Goal: Task Accomplishment & Management: Manage account settings

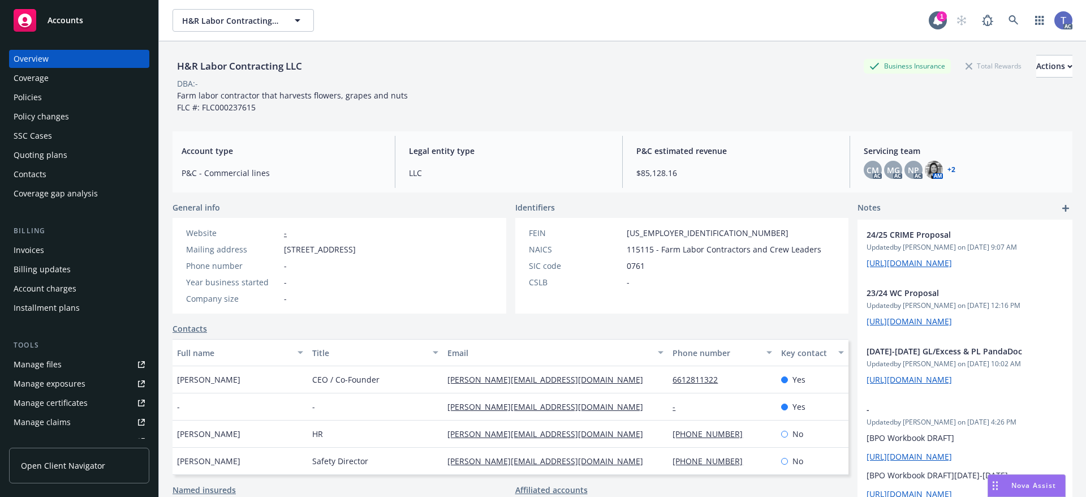
click at [681, 80] on div "DBA: -" at bounding box center [623, 84] width 900 height 12
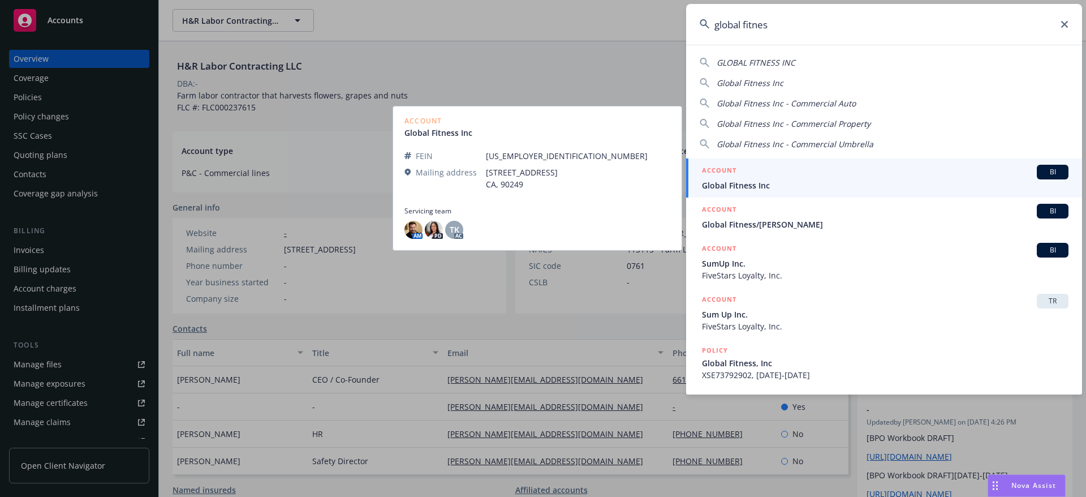
type input "global fitnes"
click at [773, 177] on div "ACCOUNT BI" at bounding box center [885, 172] width 367 height 15
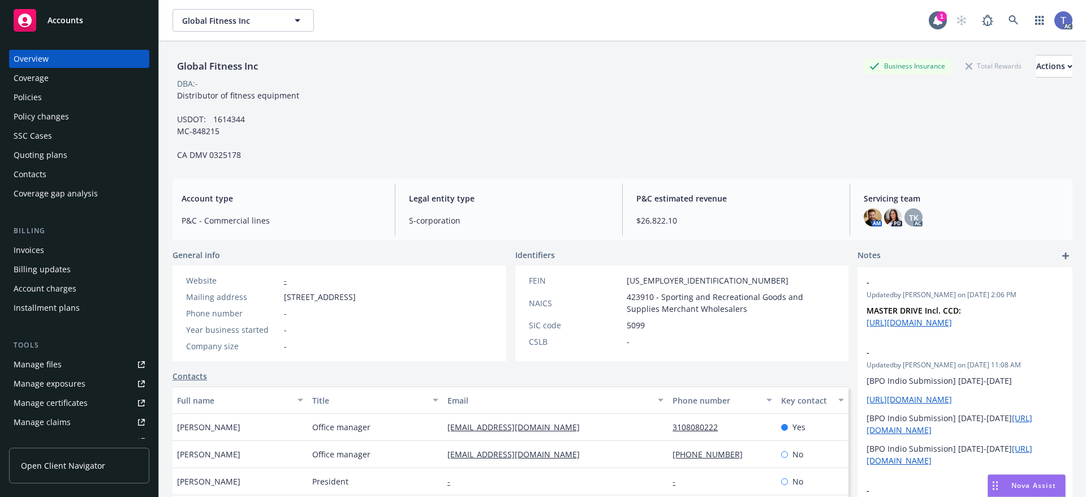
click at [29, 95] on div "Policies" at bounding box center [28, 97] width 28 height 18
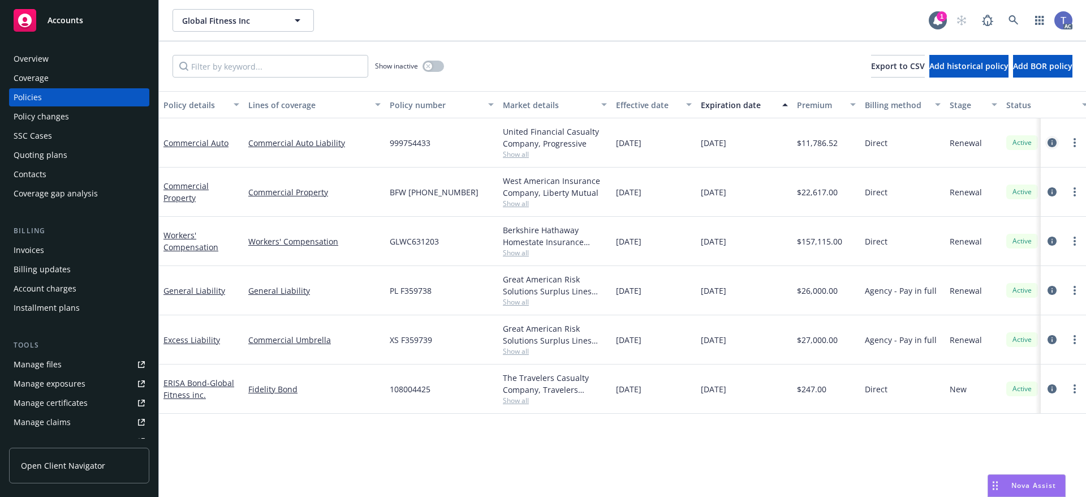
click at [1050, 142] on icon "circleInformation" at bounding box center [1052, 142] width 9 height 9
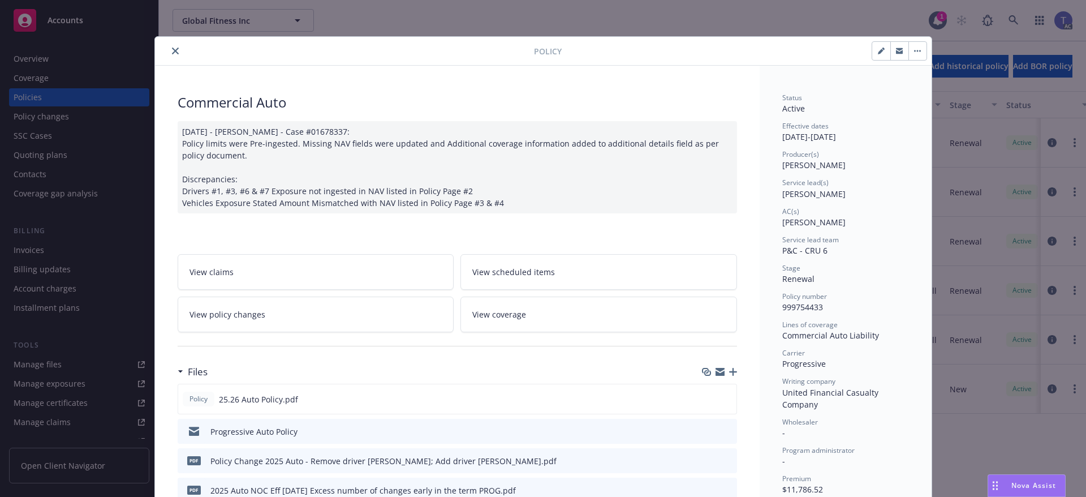
scroll to position [113, 0]
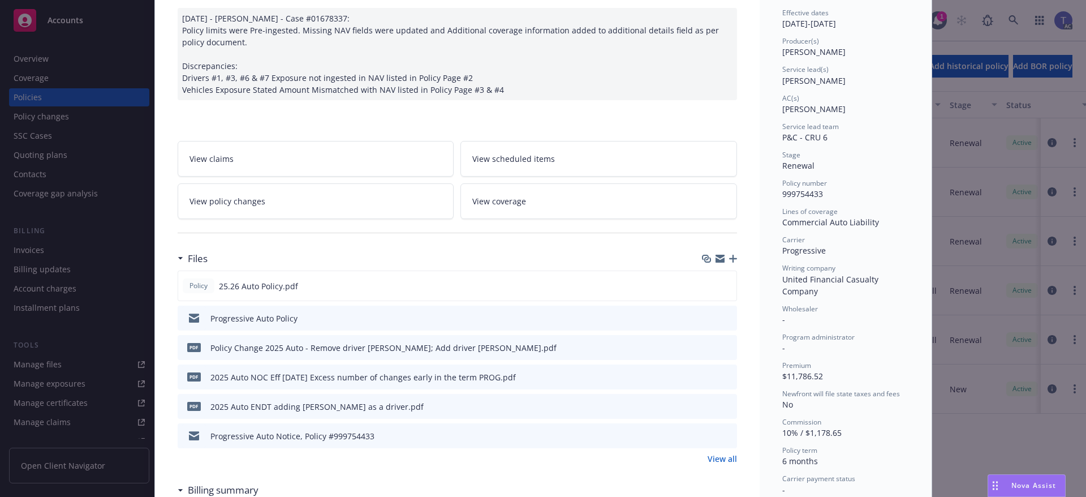
click at [723, 458] on link "View all" at bounding box center [722, 459] width 29 height 12
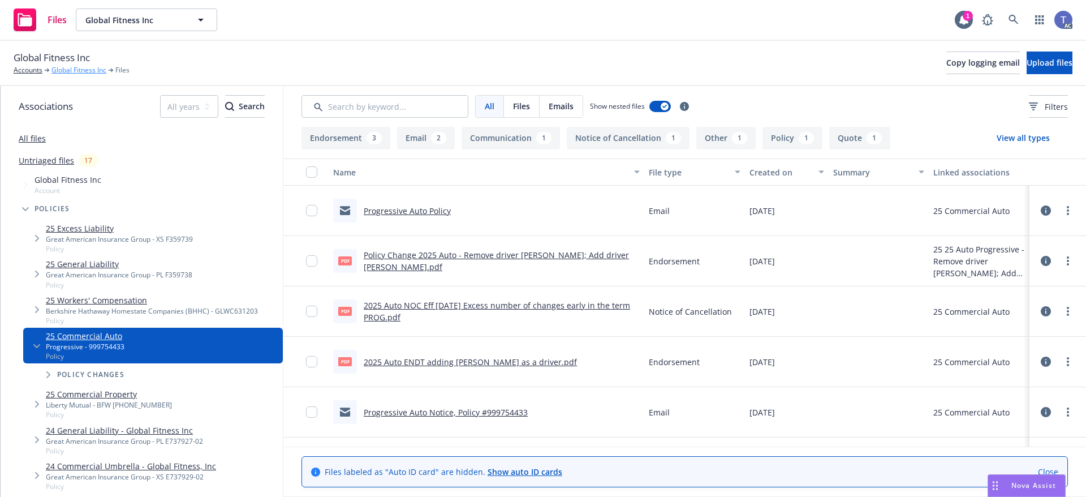
click at [63, 74] on link "Global Fitness Inc" at bounding box center [78, 70] width 55 height 10
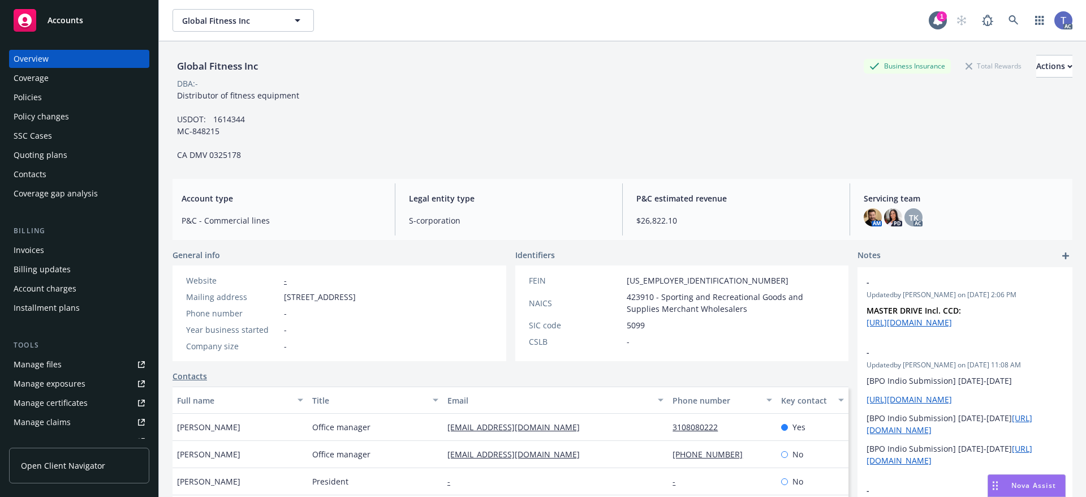
click at [44, 138] on div "SSC Cases" at bounding box center [33, 136] width 38 height 18
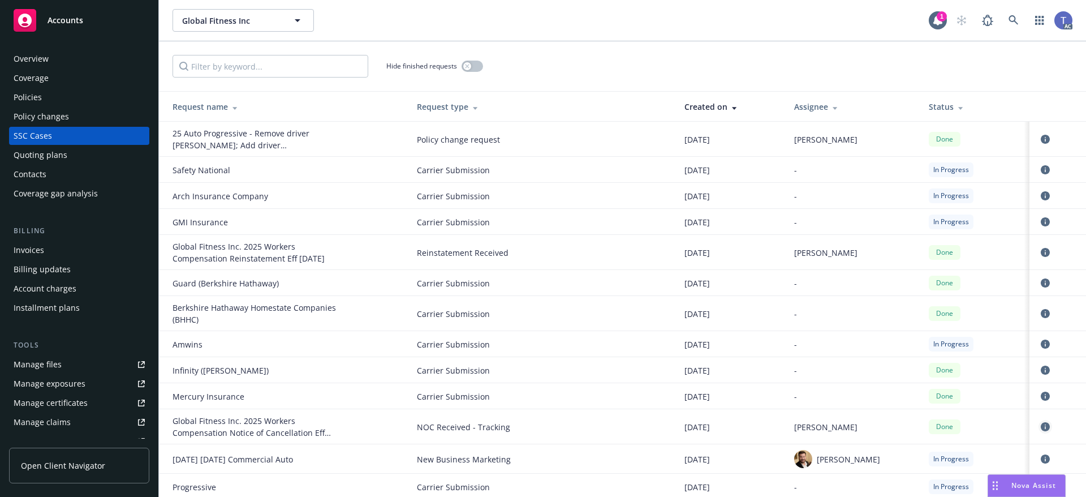
click at [1041, 425] on icon "circleInformation" at bounding box center [1045, 426] width 9 height 9
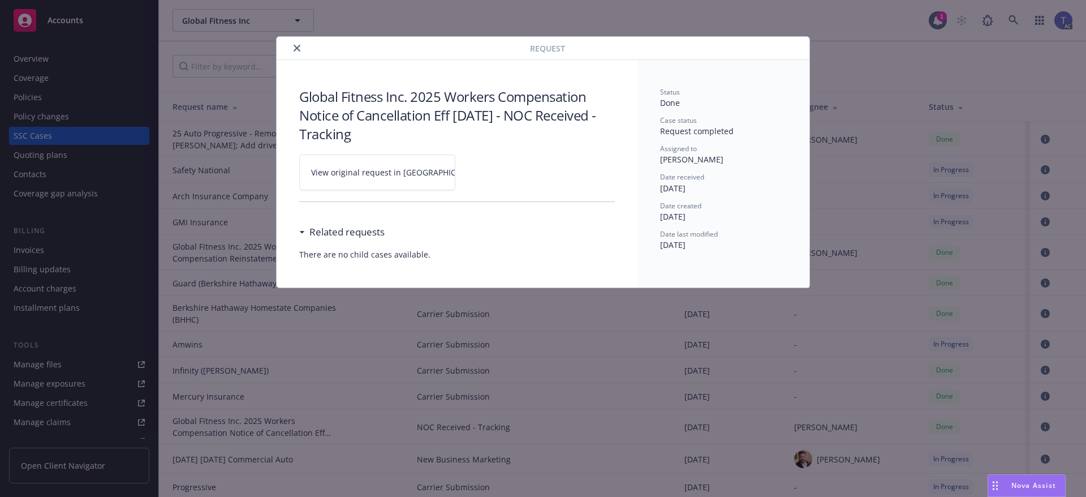
click at [372, 185] on link "View original request in SSC" at bounding box center [377, 172] width 156 height 36
click at [296, 41] on button "close" at bounding box center [297, 48] width 14 height 14
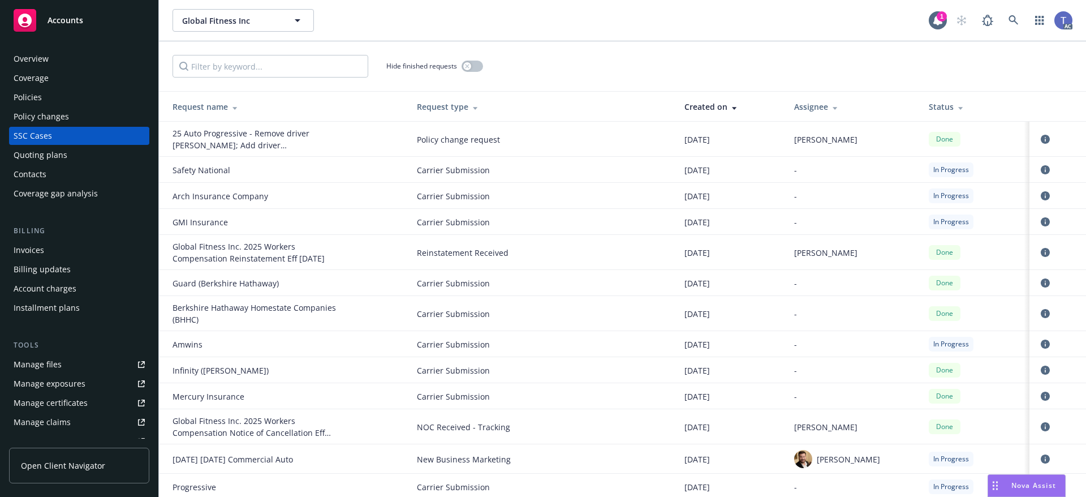
click at [430, 111] on div "Request type" at bounding box center [541, 107] width 249 height 12
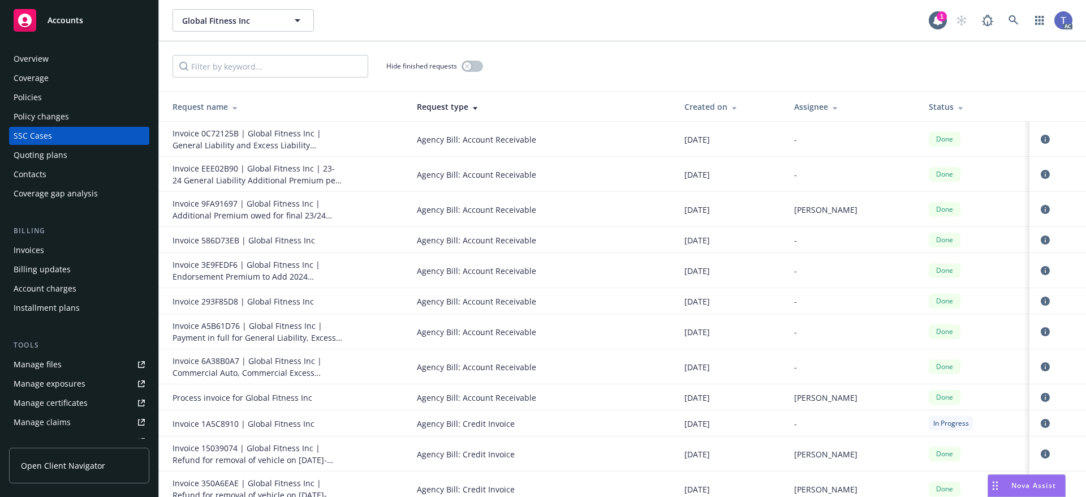
click at [430, 111] on div "Request type" at bounding box center [541, 107] width 249 height 12
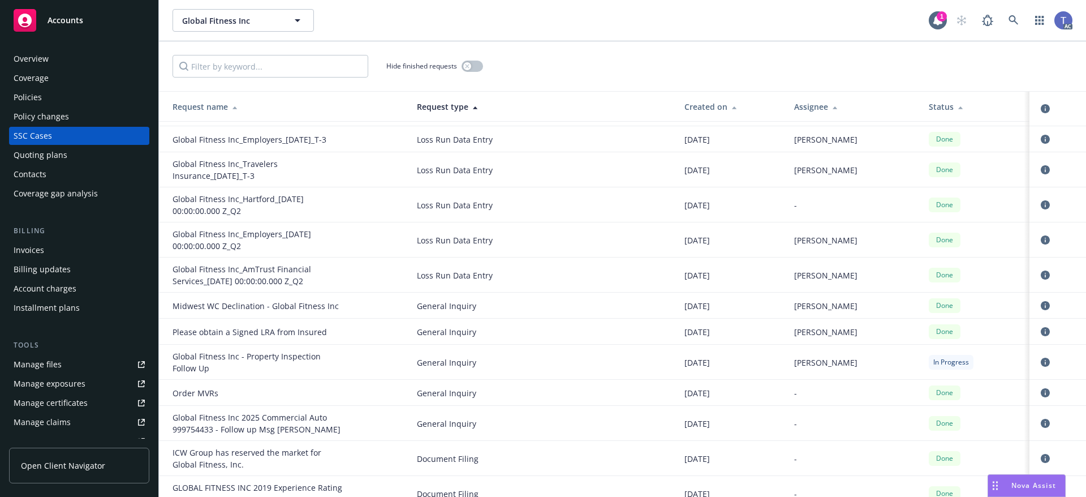
scroll to position [3508, 0]
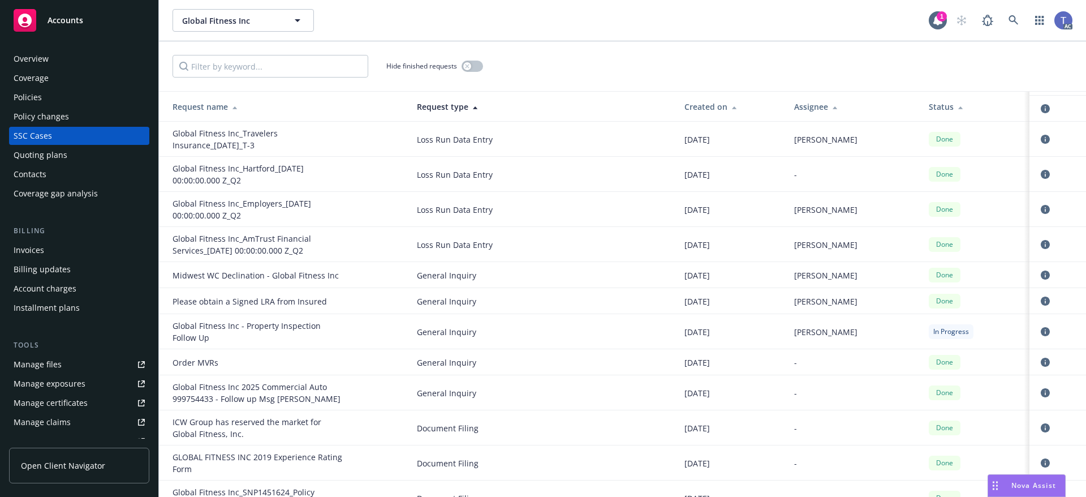
click at [30, 62] on div "Overview" at bounding box center [31, 59] width 35 height 18
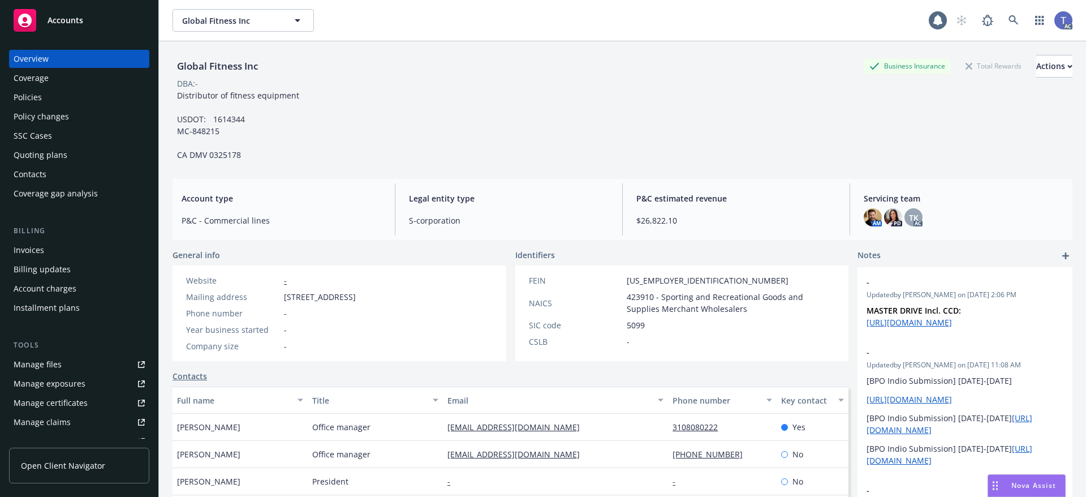
click at [53, 105] on div "Policies" at bounding box center [79, 97] width 131 height 18
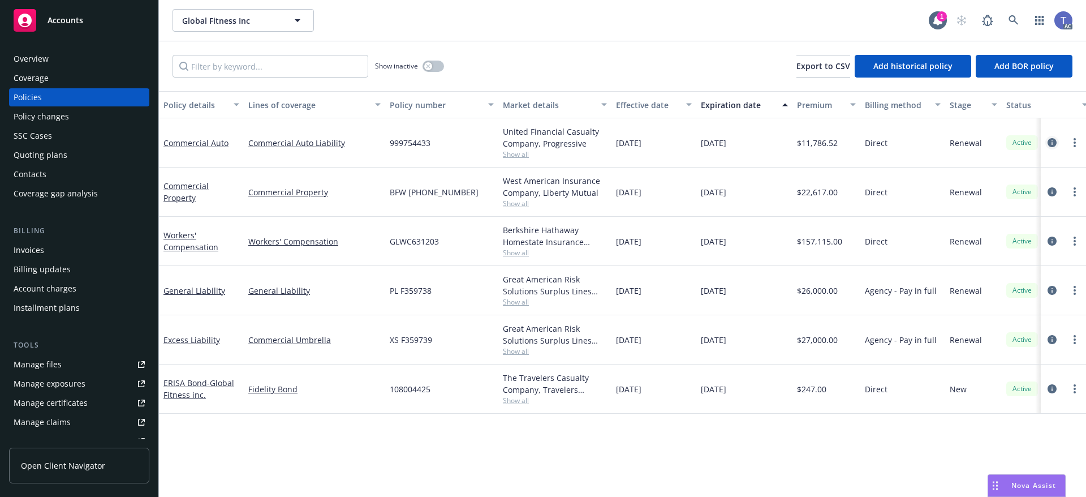
click at [1054, 145] on icon "circleInformation" at bounding box center [1052, 142] width 9 height 9
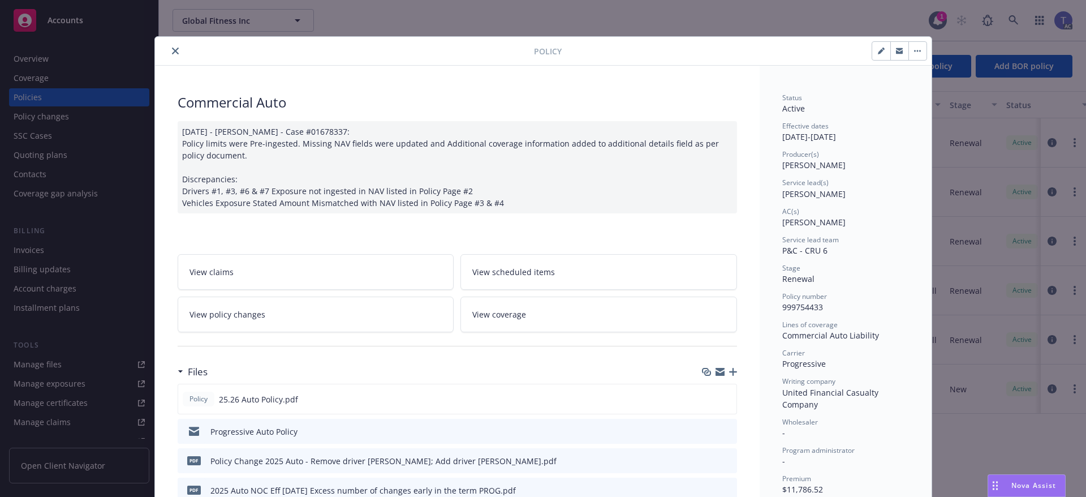
click at [728, 366] on div "Files" at bounding box center [458, 372] width 560 height 24
click at [731, 372] on icon "button" at bounding box center [733, 372] width 8 height 8
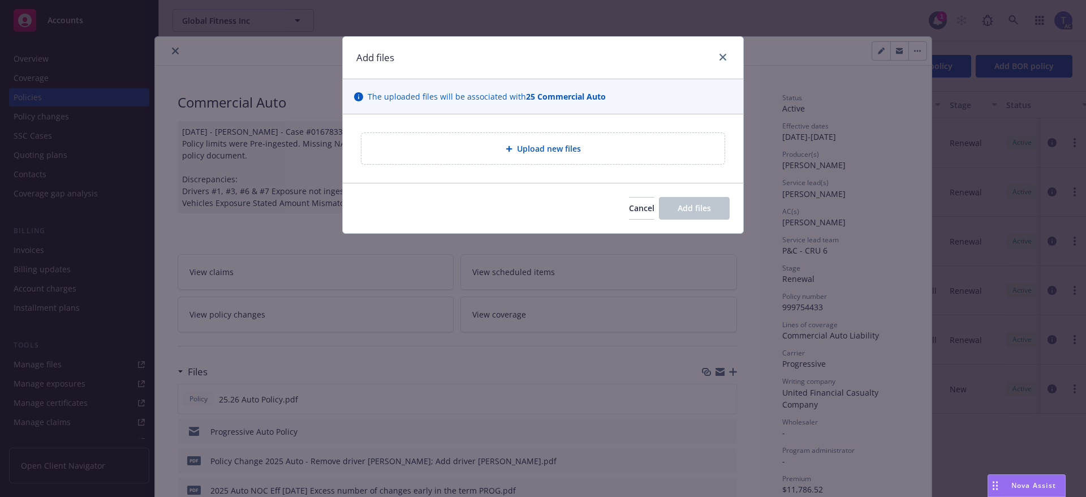
click at [545, 151] on span "Upload new files" at bounding box center [549, 149] width 64 height 12
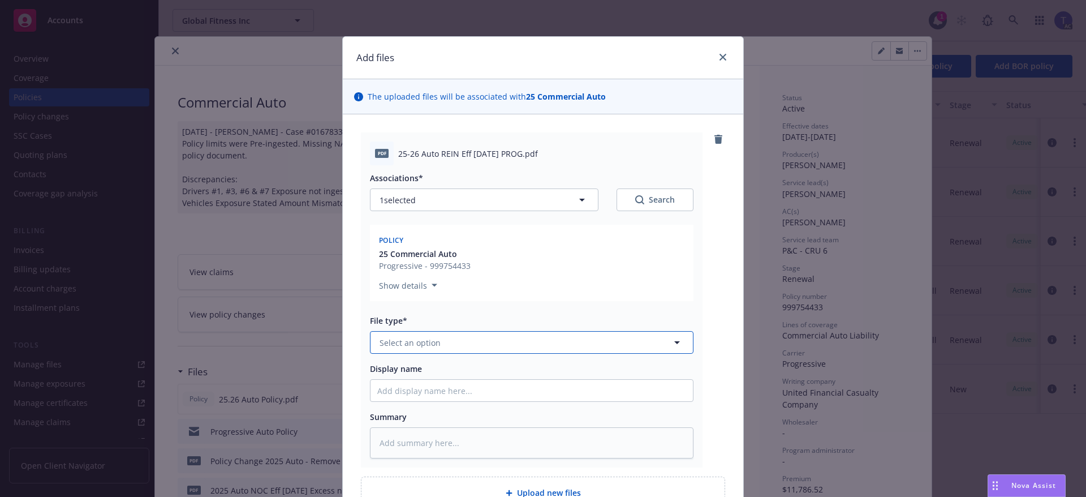
click at [452, 342] on button "Select an option" at bounding box center [532, 342] width 324 height 23
type input "reinst"
click at [464, 374] on div "Reinstatement" at bounding box center [531, 374] width 309 height 16
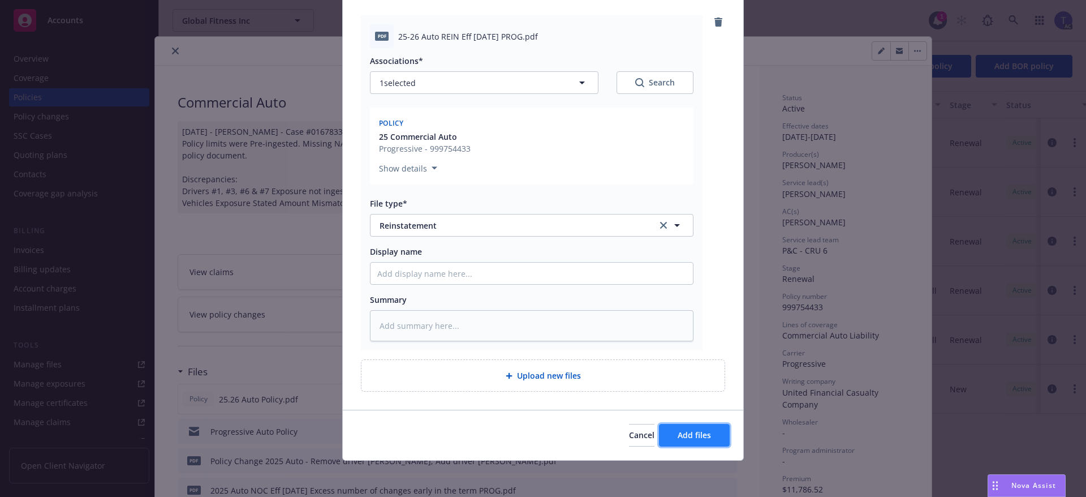
click at [669, 428] on button "Add files" at bounding box center [694, 435] width 71 height 23
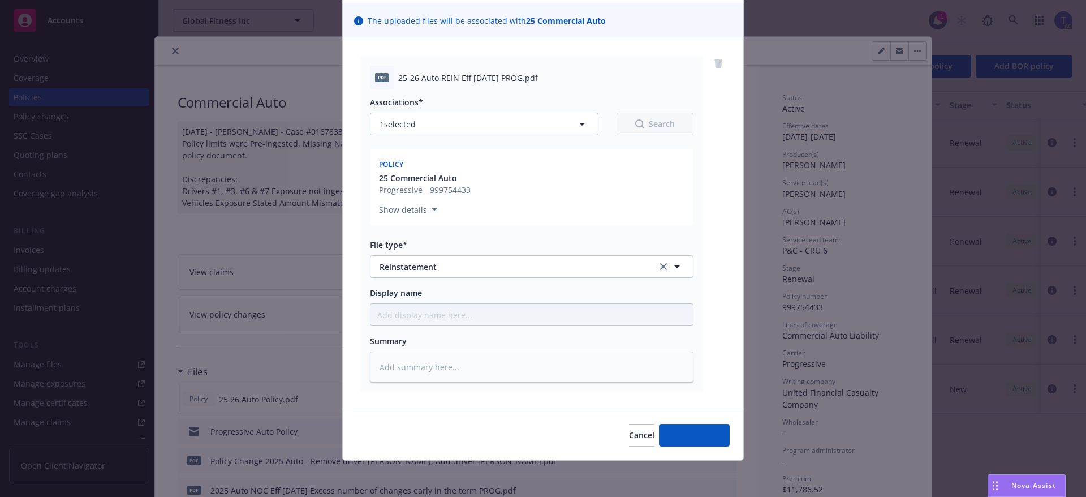
type textarea "x"
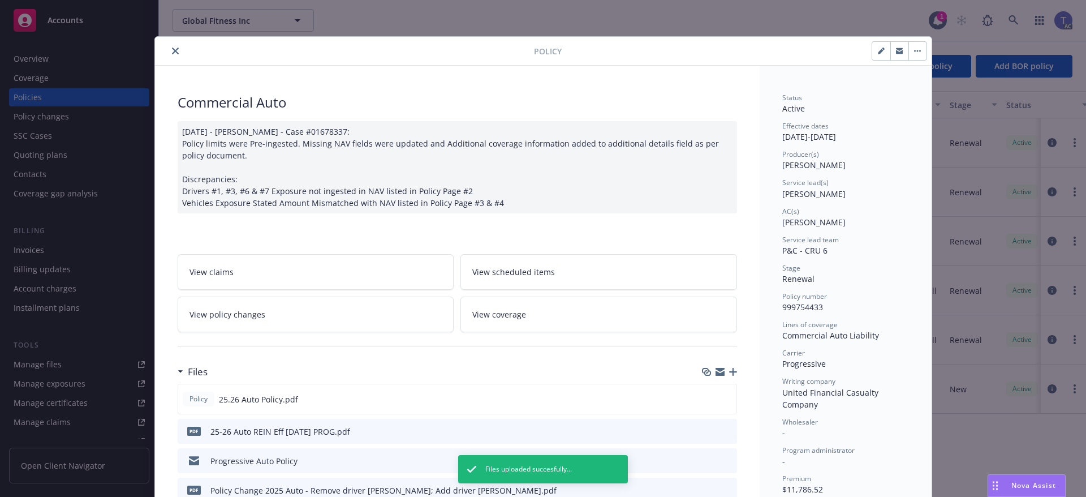
click at [172, 51] on icon "close" at bounding box center [175, 51] width 7 height 7
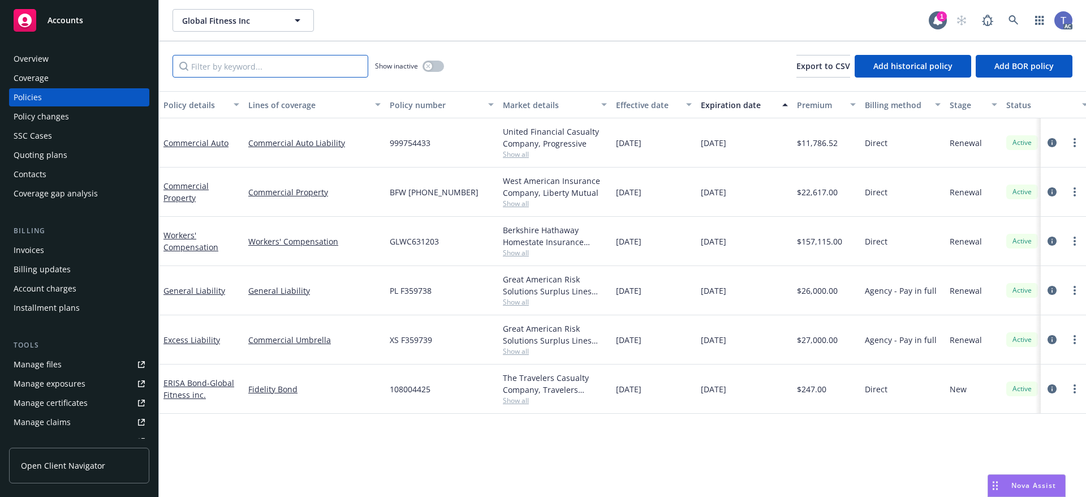
click at [306, 66] on input "Filter by keyword..." at bounding box center [271, 66] width 196 height 23
click at [300, 61] on input "Filter by keyword..." at bounding box center [271, 66] width 196 height 23
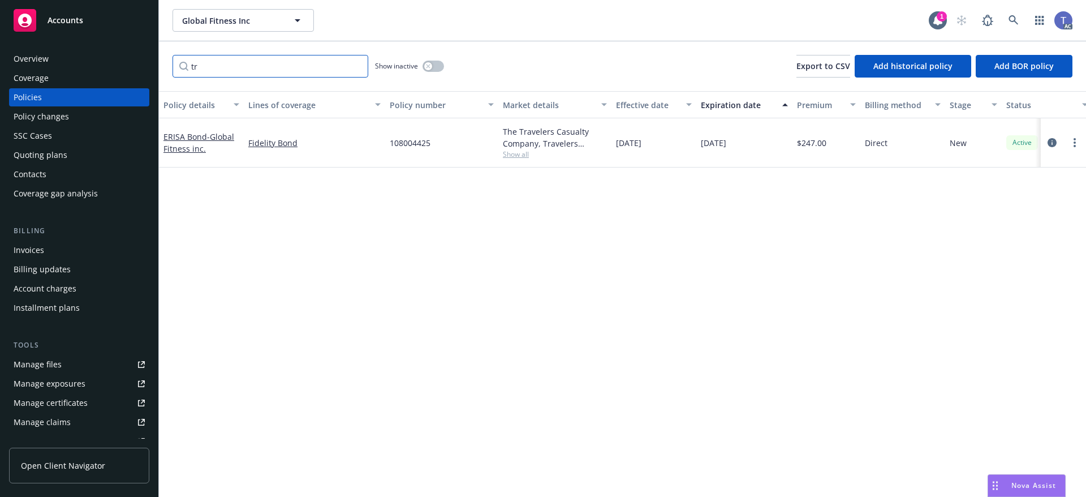
type input "t"
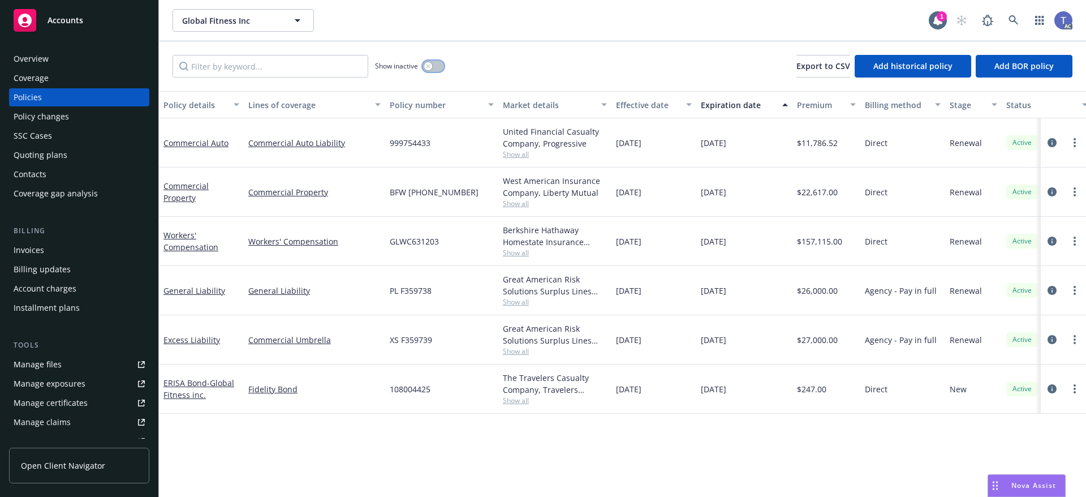
click at [428, 69] on div "button" at bounding box center [428, 66] width 8 height 8
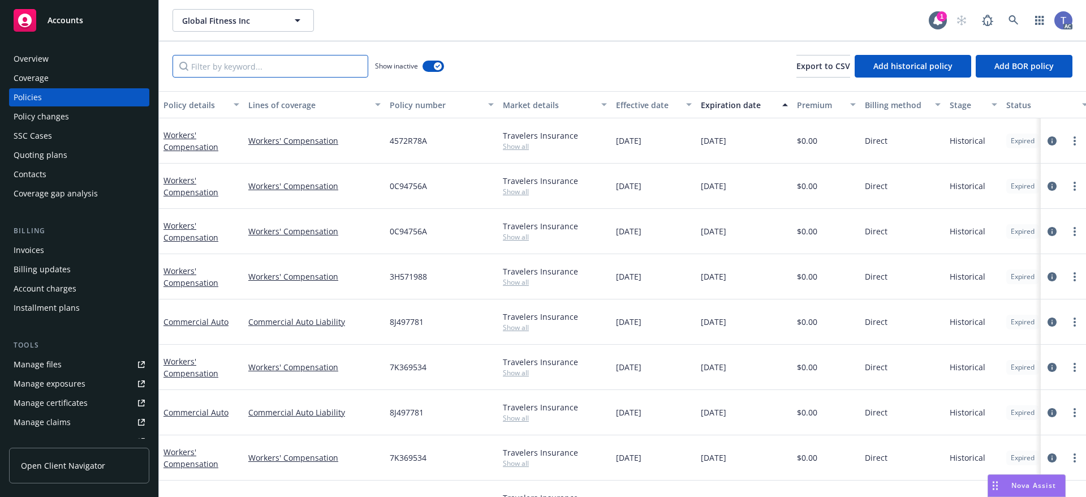
click at [248, 69] on input "Filter by keyword..." at bounding box center [271, 66] width 196 height 23
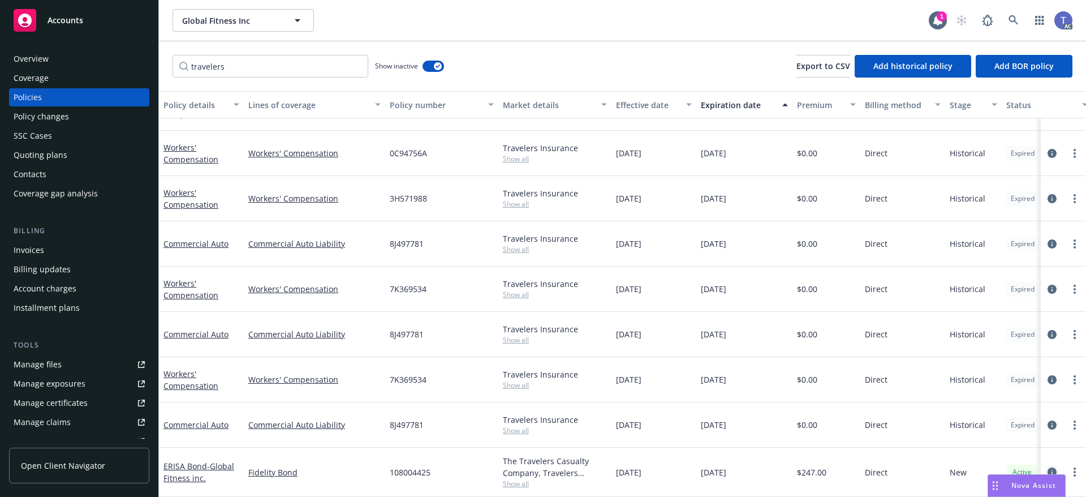
click at [1046, 465] on link "circleInformation" at bounding box center [1053, 472] width 14 height 14
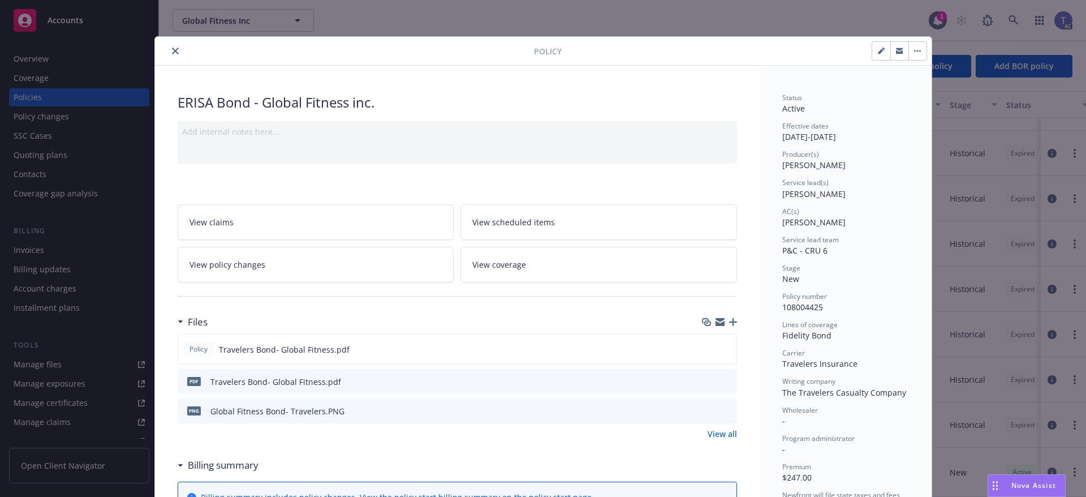
click at [173, 53] on icon "close" at bounding box center [175, 51] width 7 height 7
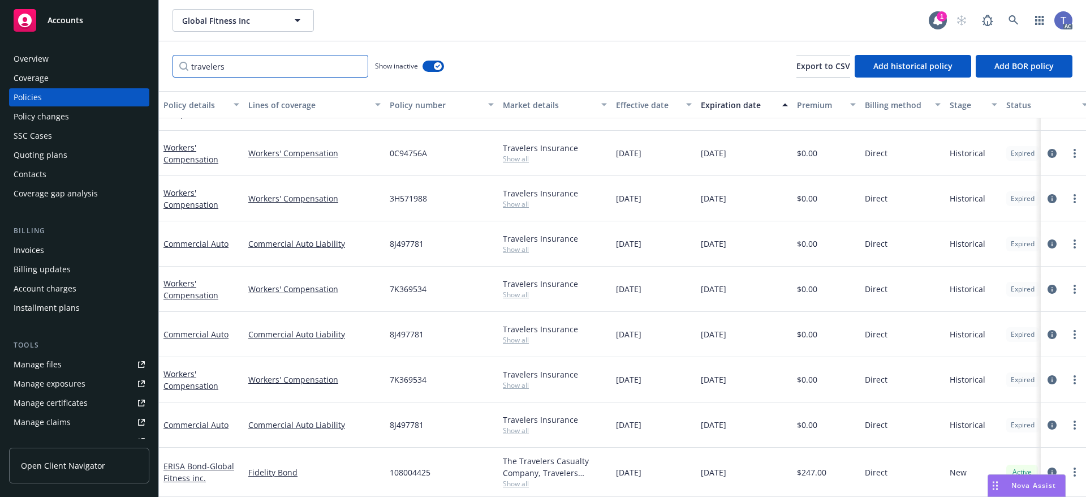
click at [283, 62] on input "travelers" at bounding box center [271, 66] width 196 height 23
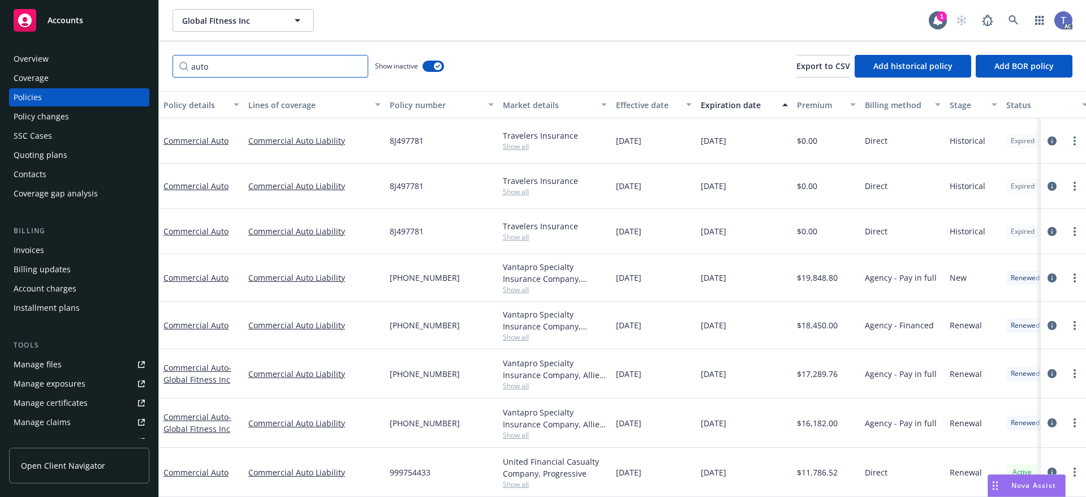
scroll to position [8, 0]
type input "auto"
click at [1048, 418] on icon "circleInformation" at bounding box center [1052, 422] width 9 height 9
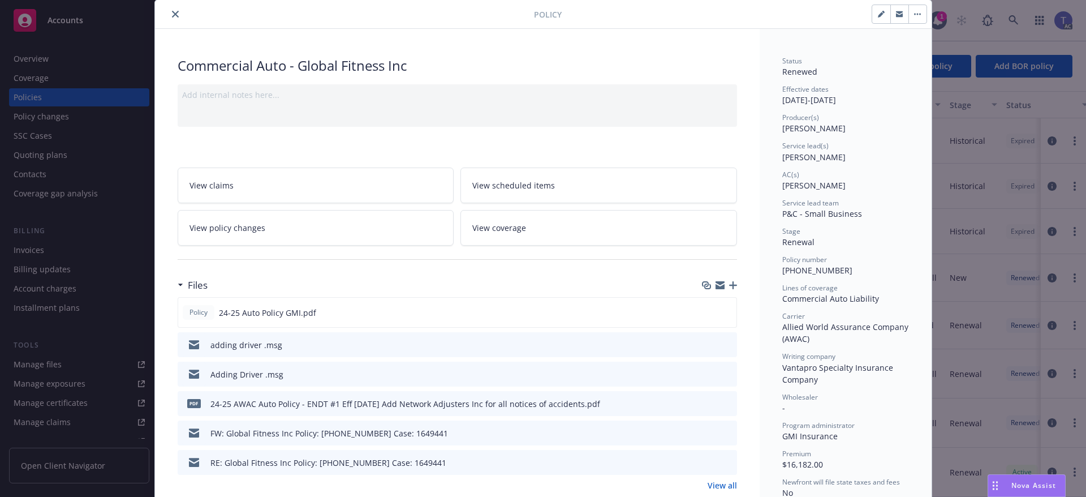
scroll to position [57, 0]
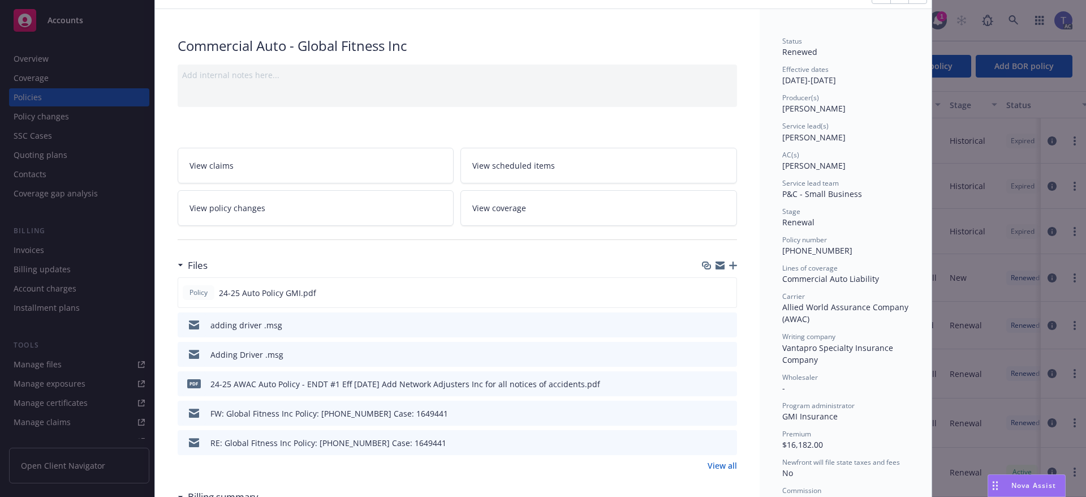
click at [728, 470] on link "View all" at bounding box center [722, 465] width 29 height 12
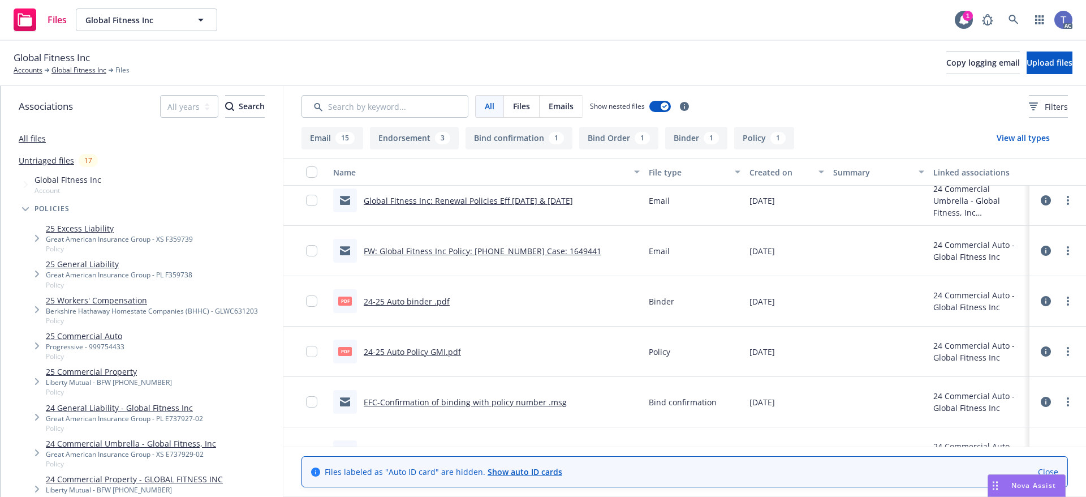
scroll to position [792, 0]
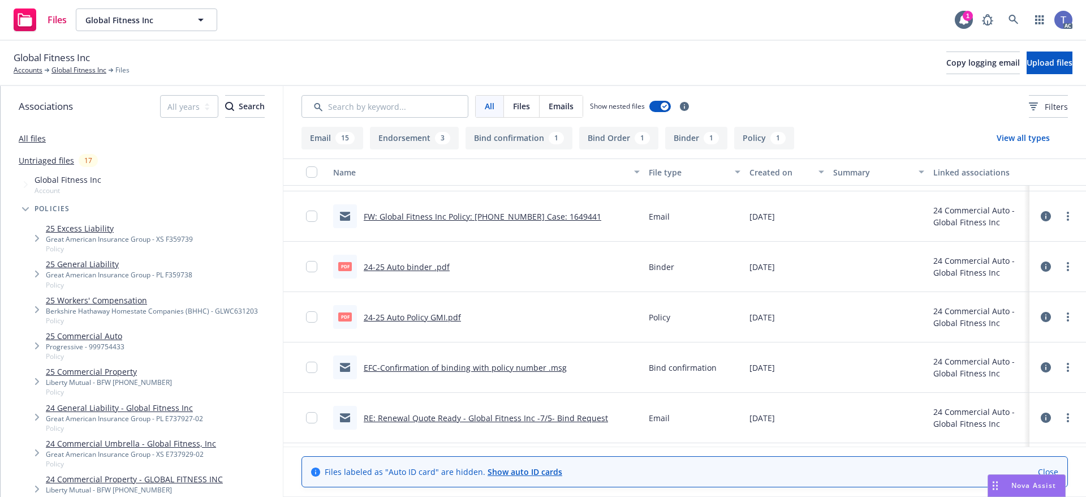
click at [416, 320] on link "24-25 Auto Policy GMI.pdf" at bounding box center [412, 317] width 97 height 11
click at [76, 70] on link "Global Fitness Inc" at bounding box center [78, 70] width 55 height 10
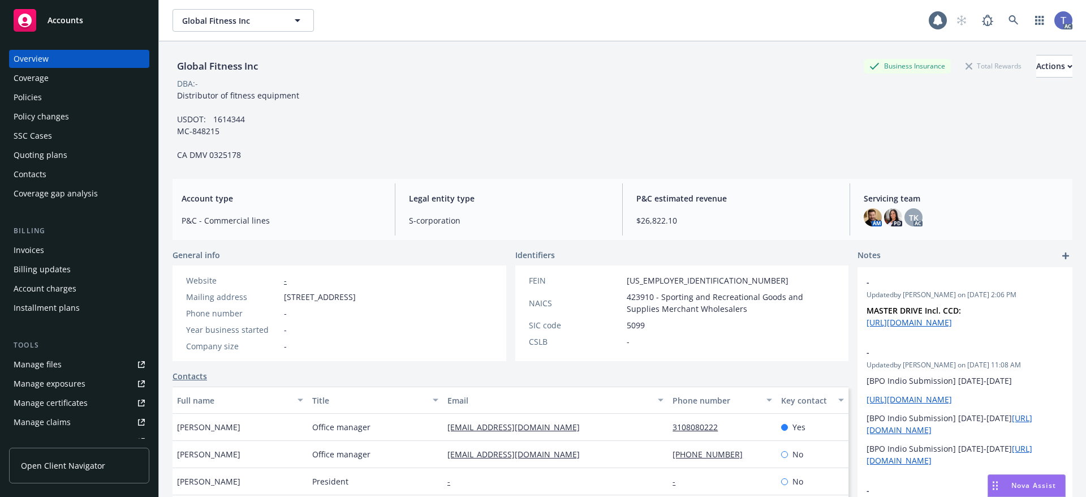
click at [53, 100] on div "Policies" at bounding box center [79, 97] width 131 height 18
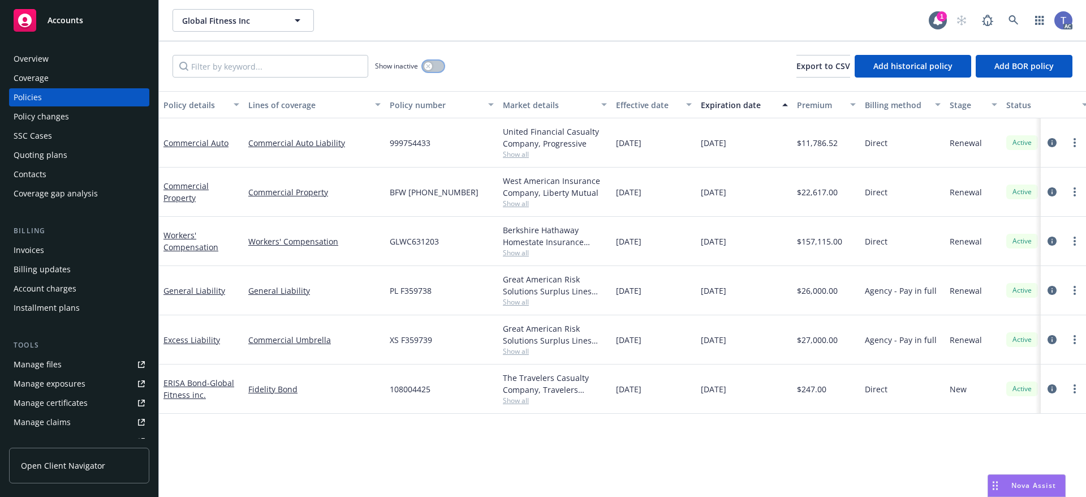
click at [435, 65] on button "button" at bounding box center [434, 66] width 22 height 11
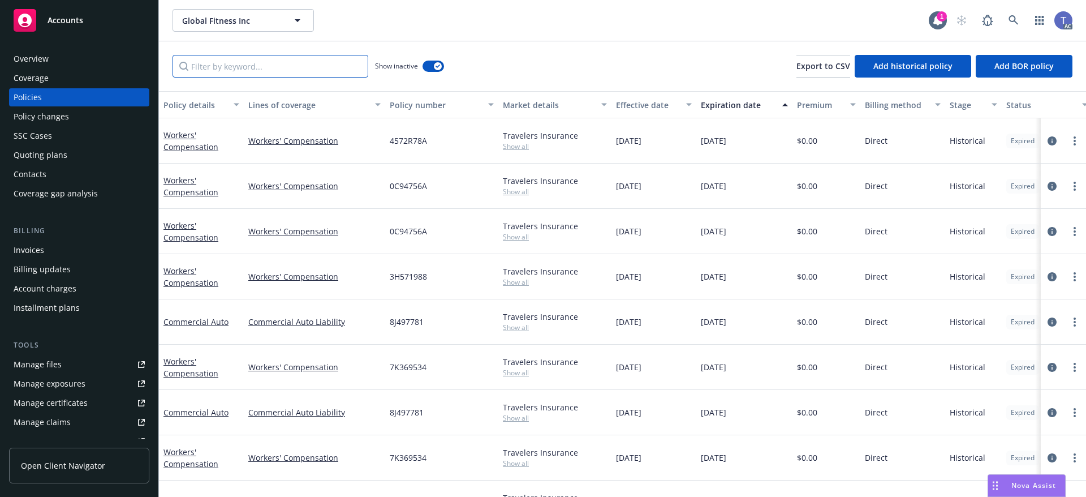
click at [267, 65] on input "Filter by keyword..." at bounding box center [271, 66] width 196 height 23
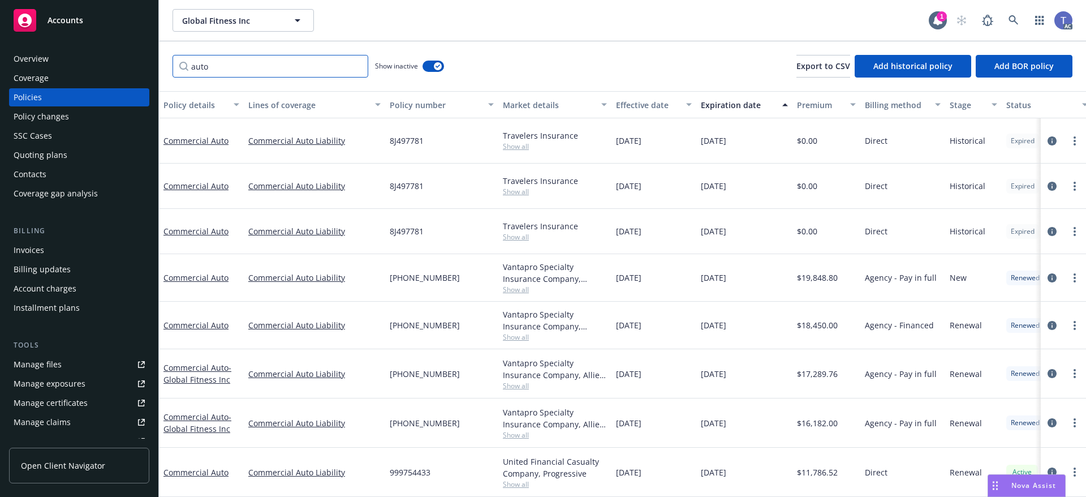
scroll to position [8, 0]
type input "auto"
click at [78, 61] on div "Overview" at bounding box center [79, 59] width 131 height 18
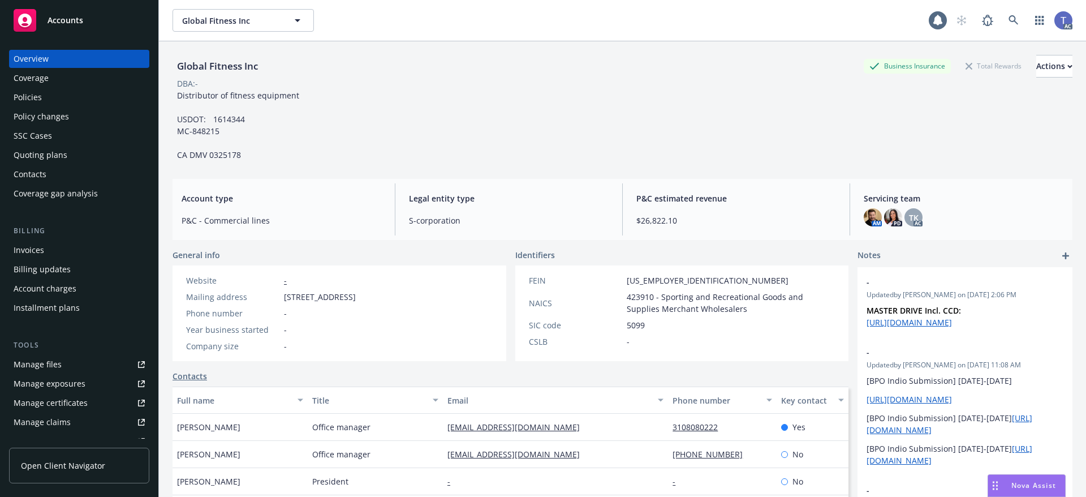
click at [222, 115] on span "Distributor of fitness equipment USDOT: 1614344 MC-848215 CA DMV 0325178" at bounding box center [238, 125] width 122 height 70
copy span "1614344"
click at [207, 126] on span "Distributor of fitness equipment USDOT: 1614344 MC-848215 CA DMV 0325178" at bounding box center [238, 125] width 122 height 70
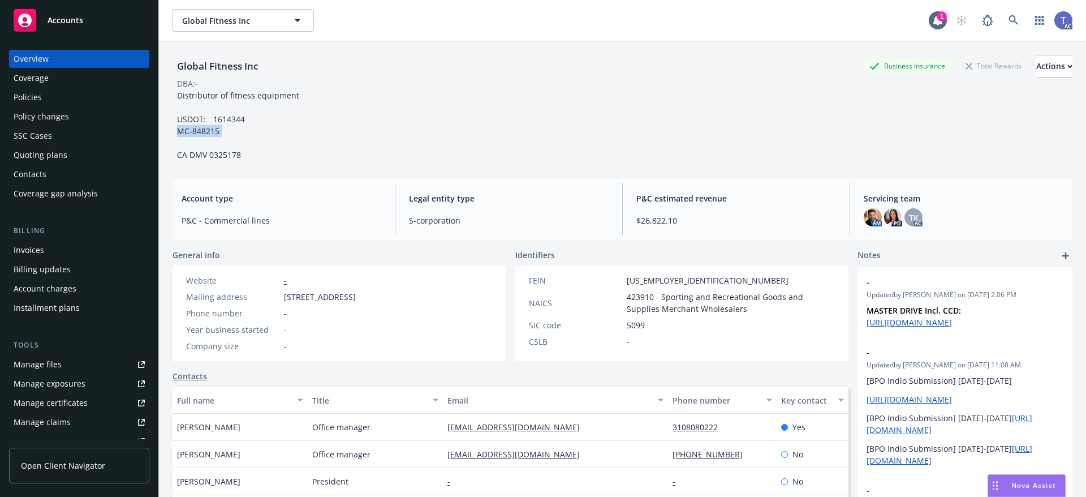
click at [207, 126] on span "Distributor of fitness equipment USDOT: 1614344 MC-848215 CA DMV 0325178" at bounding box center [238, 125] width 122 height 70
copy span "MC-848215"
click at [428, 496] on div "Full name Title Email Phone number Key contact [PERSON_NAME] Office manager [EM…" at bounding box center [511, 454] width 676 height 136
